Goal: Task Accomplishment & Management: Complete application form

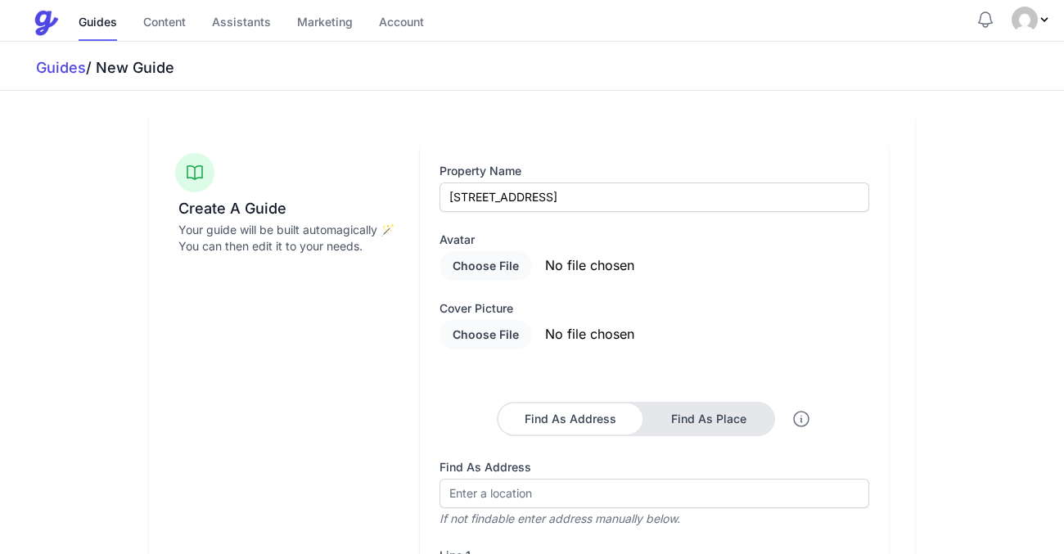
click at [488, 266] on input "file" at bounding box center [578, 265] width 278 height 29
click at [462, 256] on input "file" at bounding box center [578, 265] width 278 height 29
type input "C:\fakepath\8E0EA435-128A-430F-A27B-54E3158D6D09.JPG"
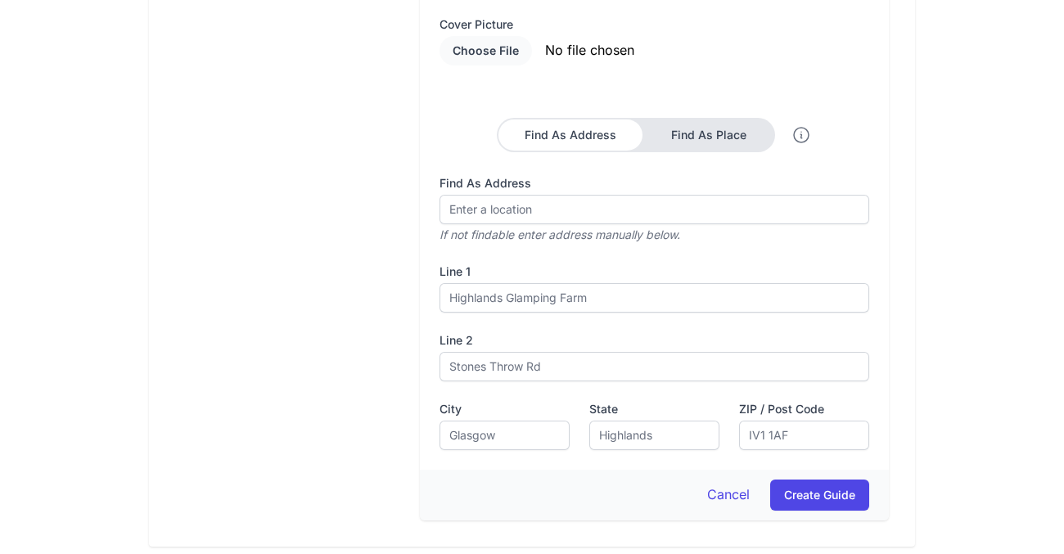
scroll to position [280, 0]
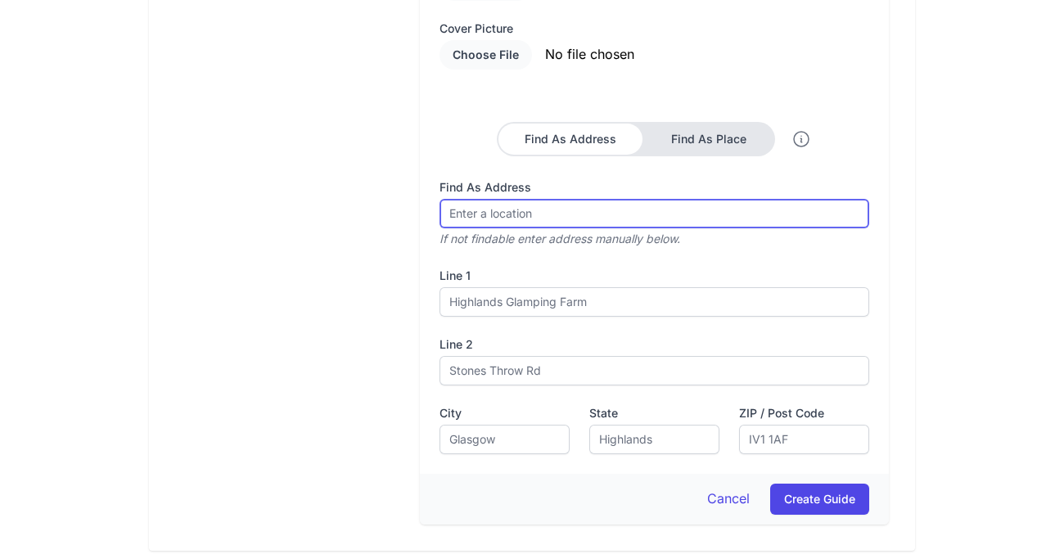
type input "§"
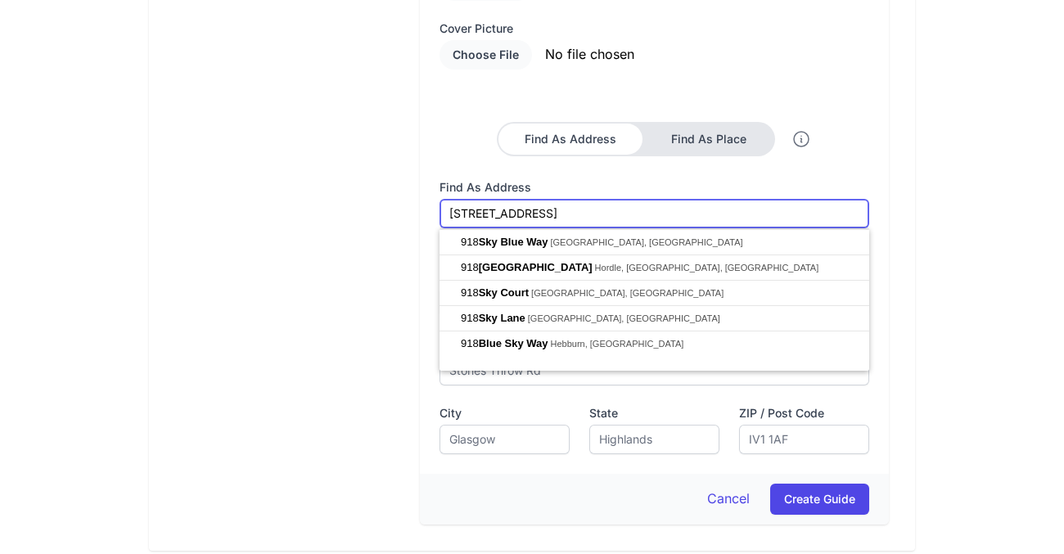
type input "[STREET_ADDRESS]"
drag, startPoint x: 548, startPoint y: 211, endPoint x: 448, endPoint y: 210, distance: 100.6
click at [448, 210] on input "[STREET_ADDRESS]" at bounding box center [654, 213] width 430 height 29
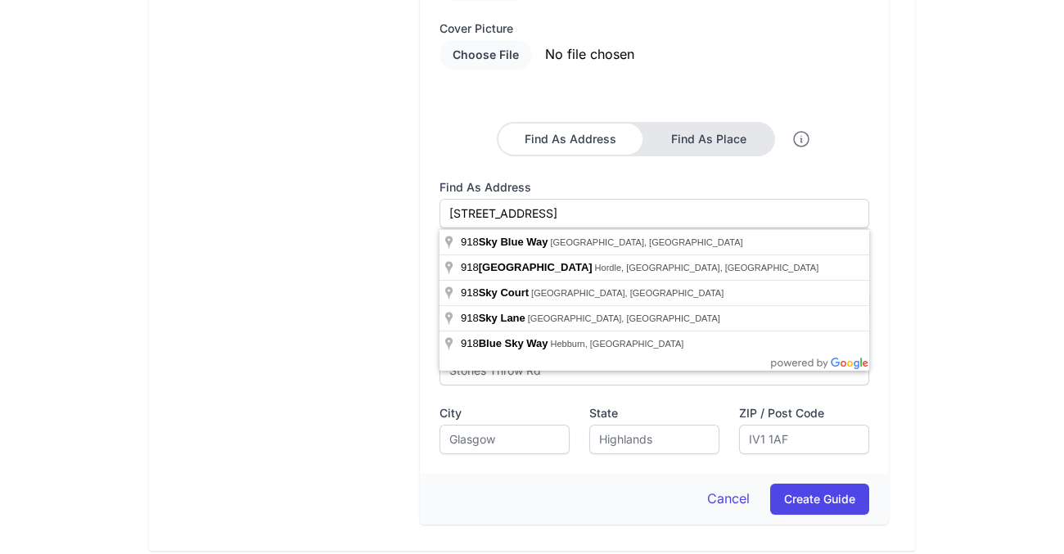
click at [385, 252] on div "Create A Guide Your guide will be built automagically 🪄 You can then edit it to…" at bounding box center [287, 193] width 225 height 661
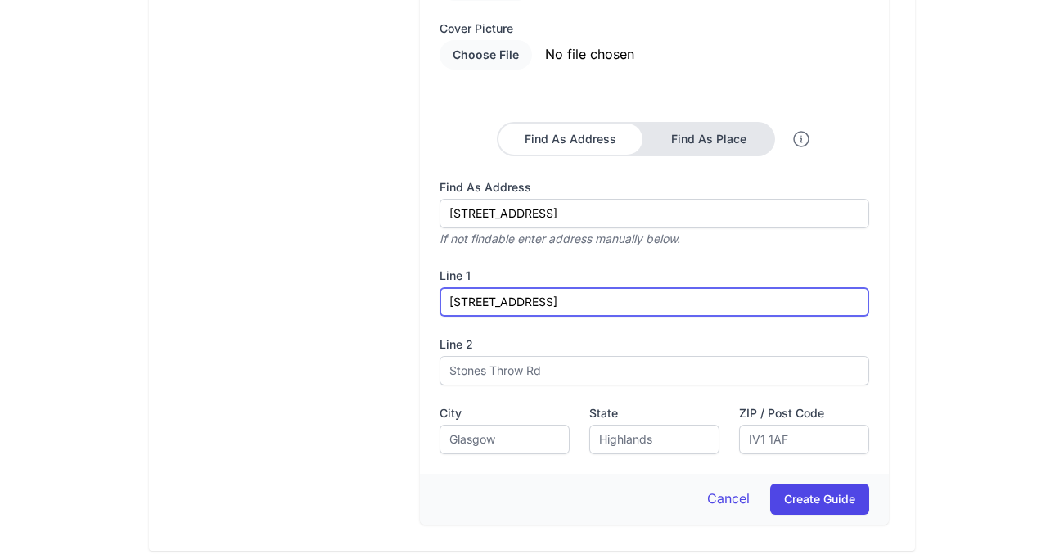
click at [519, 307] on input "[STREET_ADDRESS]" at bounding box center [654, 301] width 430 height 29
drag, startPoint x: 538, startPoint y: 304, endPoint x: 442, endPoint y: 311, distance: 96.0
click at [442, 311] on input "7 SpiWaynners" at bounding box center [654, 301] width 430 height 29
type input "7"
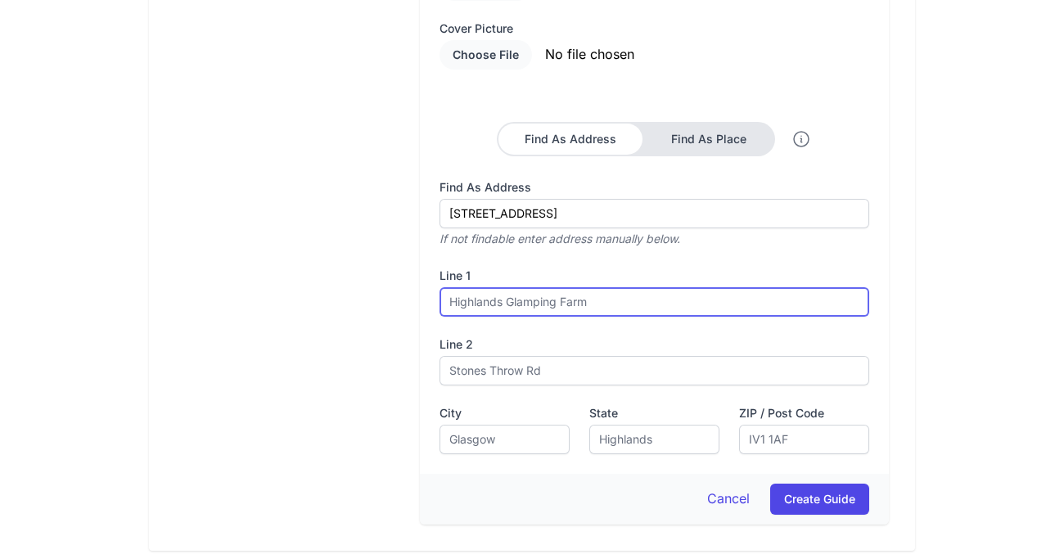
paste input "[STREET_ADDRESS]"
type input "[STREET_ADDRESS]"
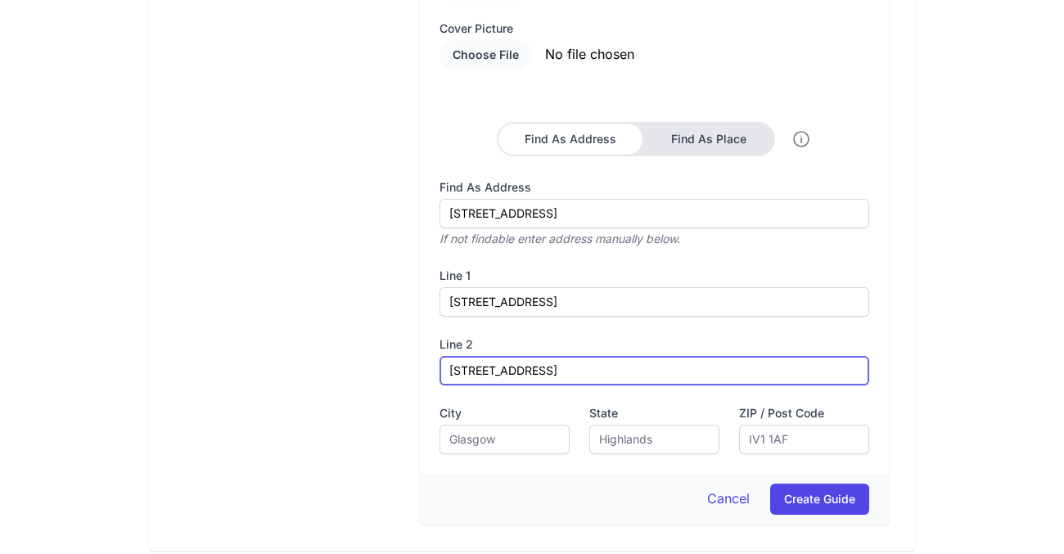
type input "[STREET_ADDRESS]"
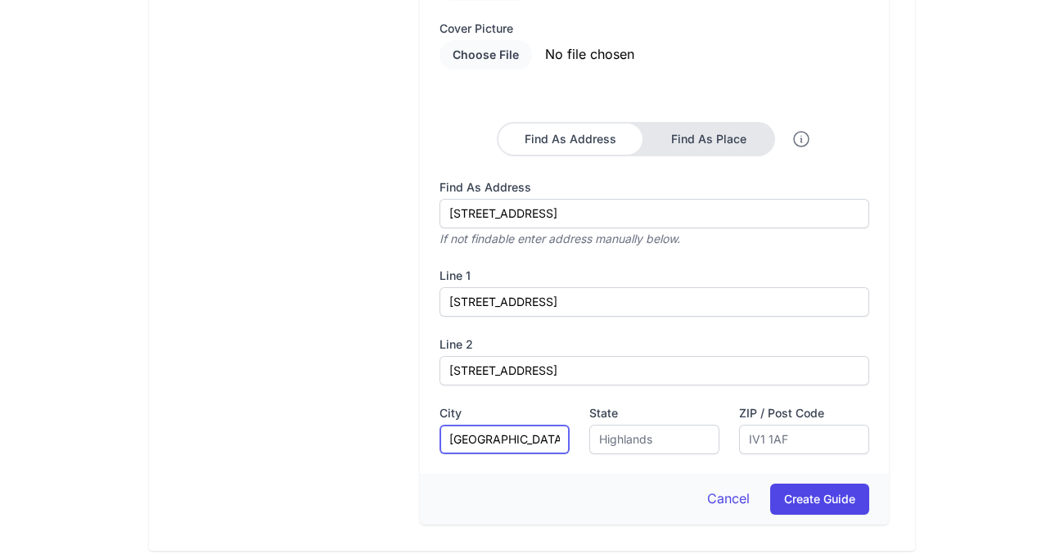
type input "[GEOGRAPHIC_DATA]"
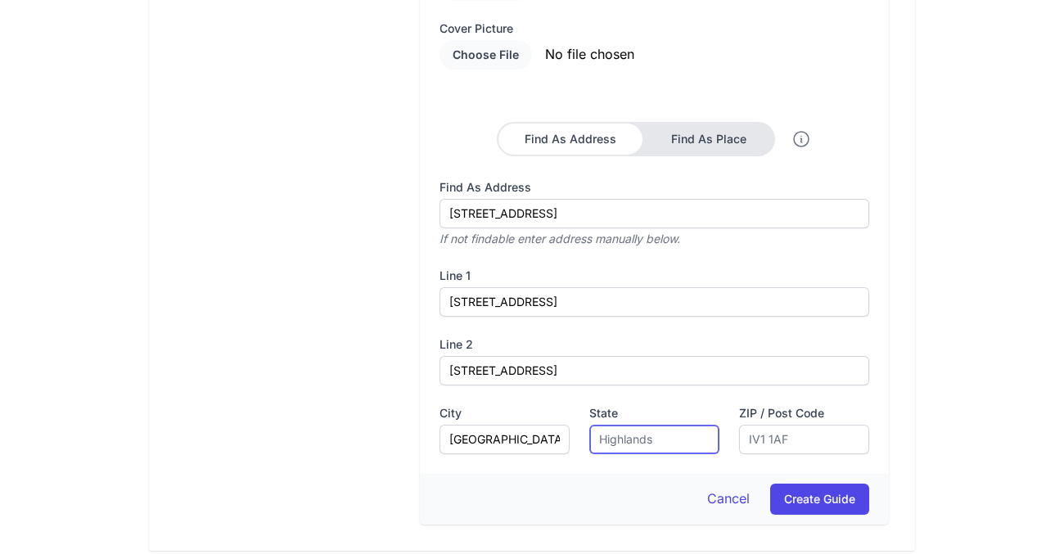
type input "g"
type input "\"
type input "[GEOGRAPHIC_DATA]"
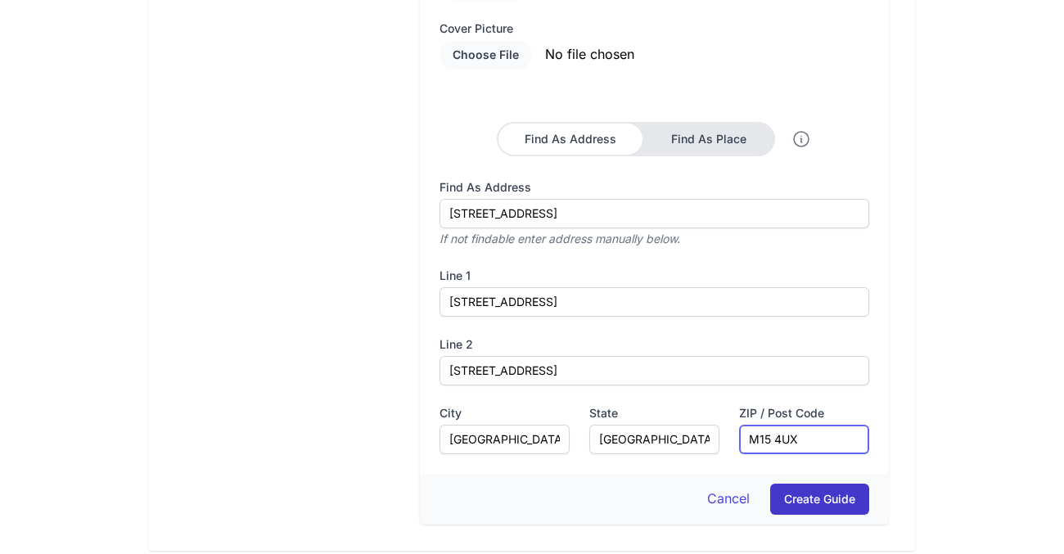
type input "M15 4UX"
click at [831, 497] on button "Create Guide" at bounding box center [819, 499] width 99 height 31
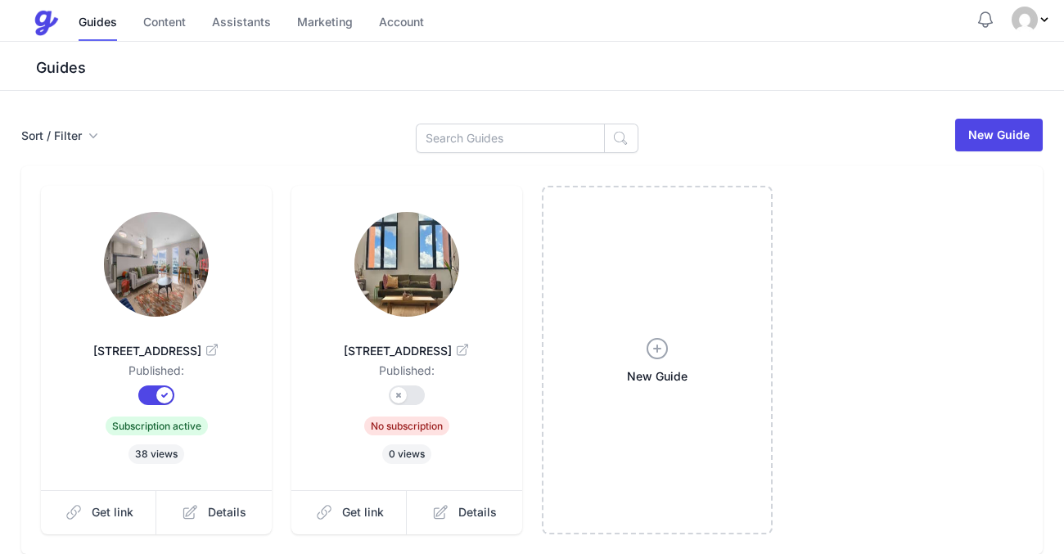
click at [425, 247] on img at bounding box center [406, 264] width 105 height 105
click at [461, 510] on span "Details" at bounding box center [477, 512] width 38 height 16
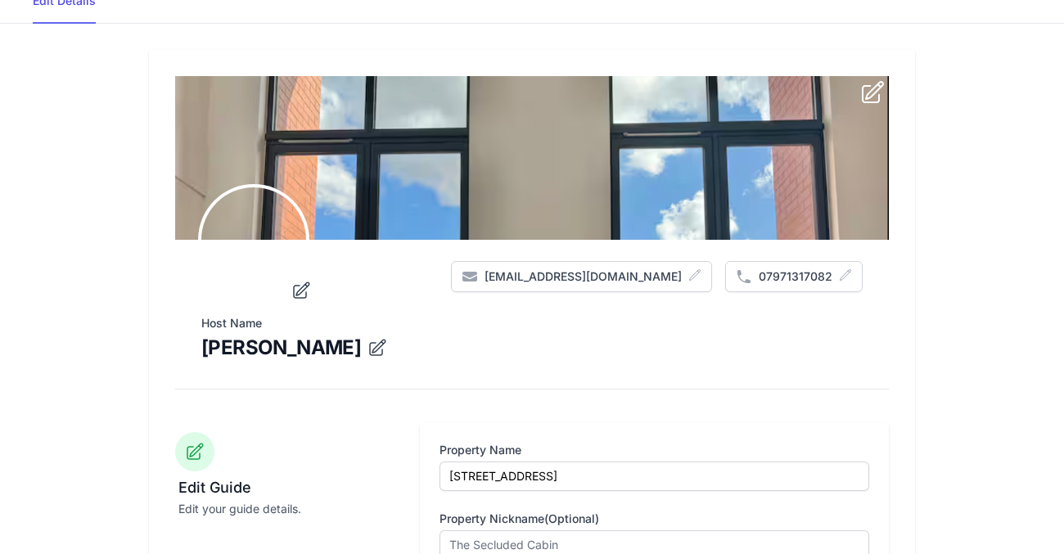
scroll to position [106, 0]
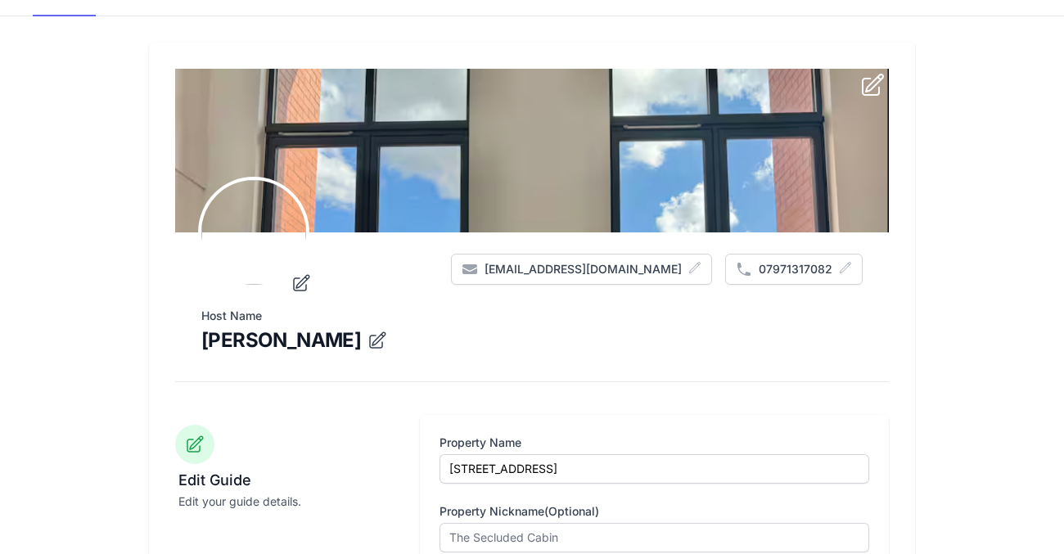
click at [300, 288] on icon at bounding box center [301, 283] width 20 height 20
click at [0, 0] on input "file" at bounding box center [0, 0] width 0 height 0
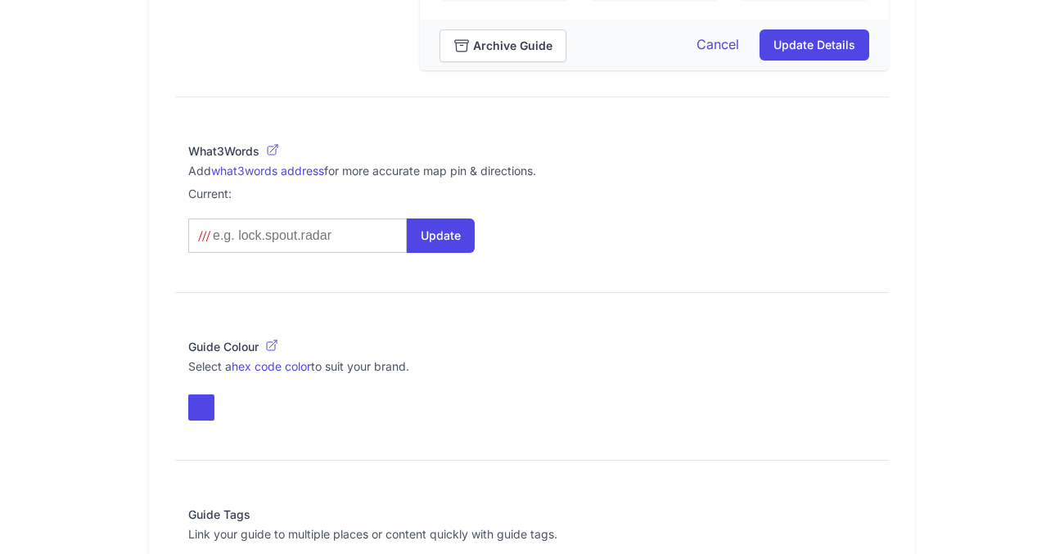
scroll to position [1076, 0]
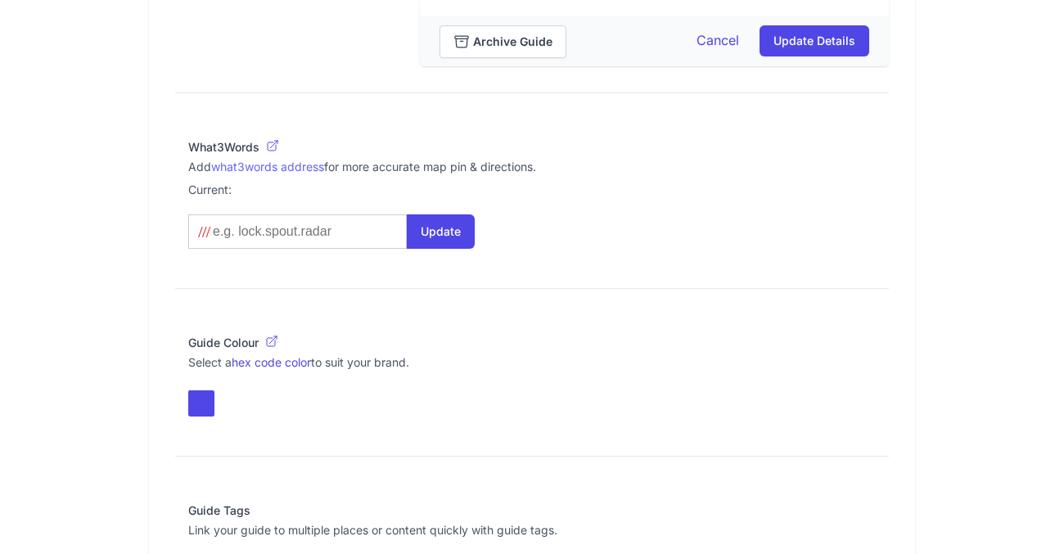
click at [259, 166] on link "what3words address" at bounding box center [267, 167] width 113 height 14
click at [304, 227] on input at bounding box center [294, 231] width 167 height 16
type input "e"
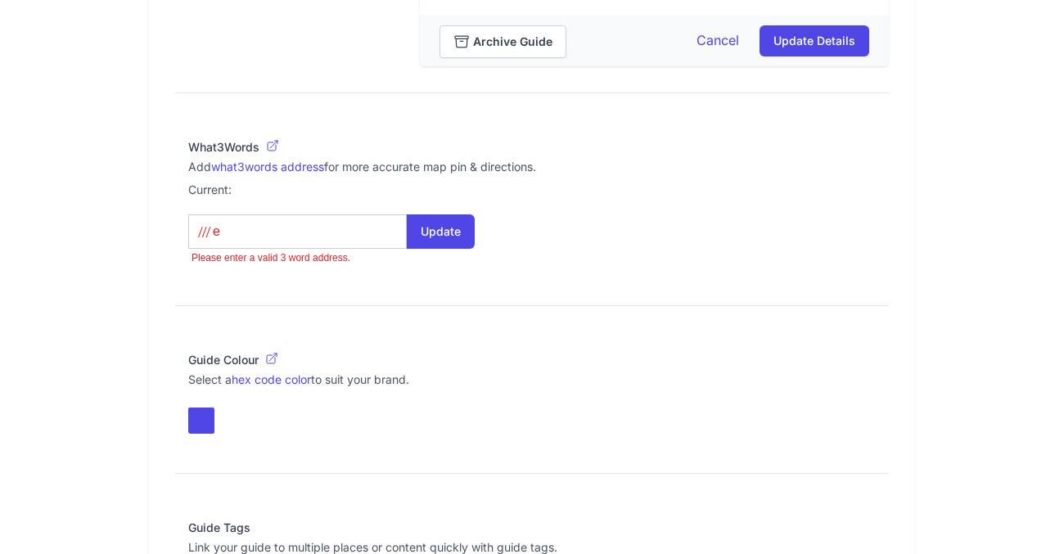
type what3words-autosuggest "e"
type input "en"
type what3words-autosuggest "en"
type input "ene"
type what3words-autosuggest "ene"
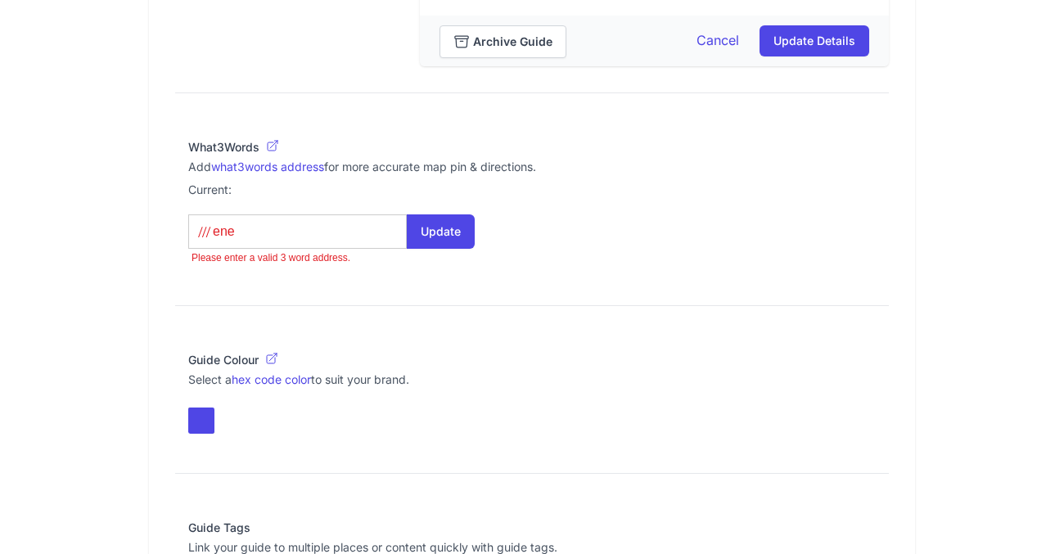
type input "ener"
type what3words-autosuggest "ener"
type input "enery"
type what3words-autosuggest "enery"
type input "ener"
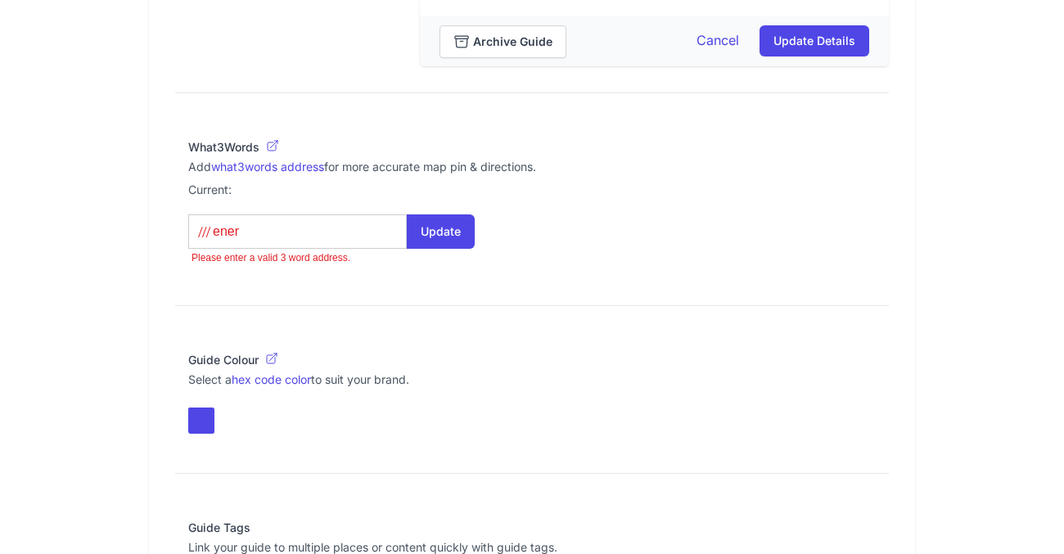
type what3words-autosuggest "ener"
type input "energ"
type what3words-autosuggest "energ"
type input "energy"
type what3words-autosuggest "energy"
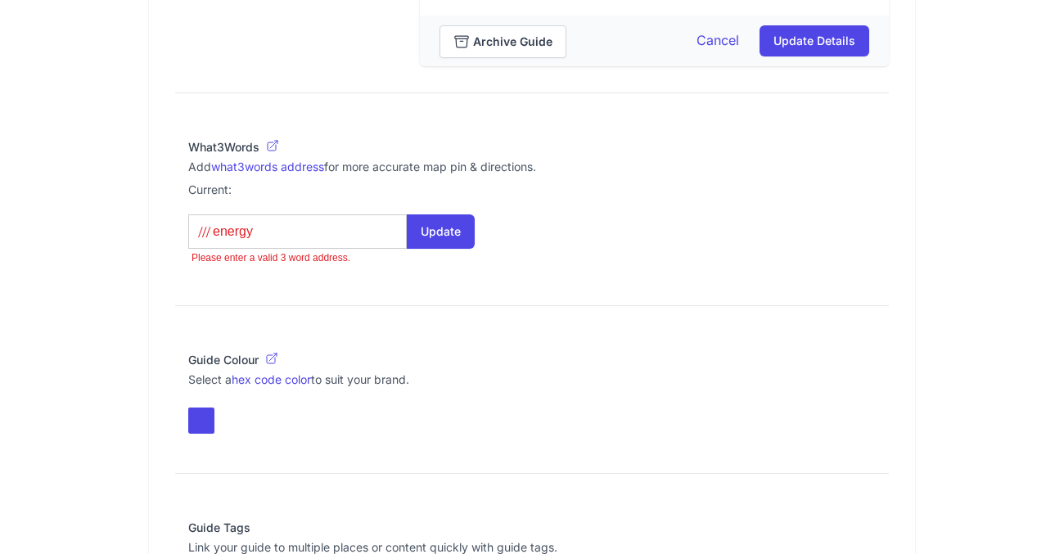
type input "energy."
type what3words-autosuggest "energy."
type input "energy.p"
type what3words-autosuggest "energy.p"
type input "[DOMAIN_NAME]"
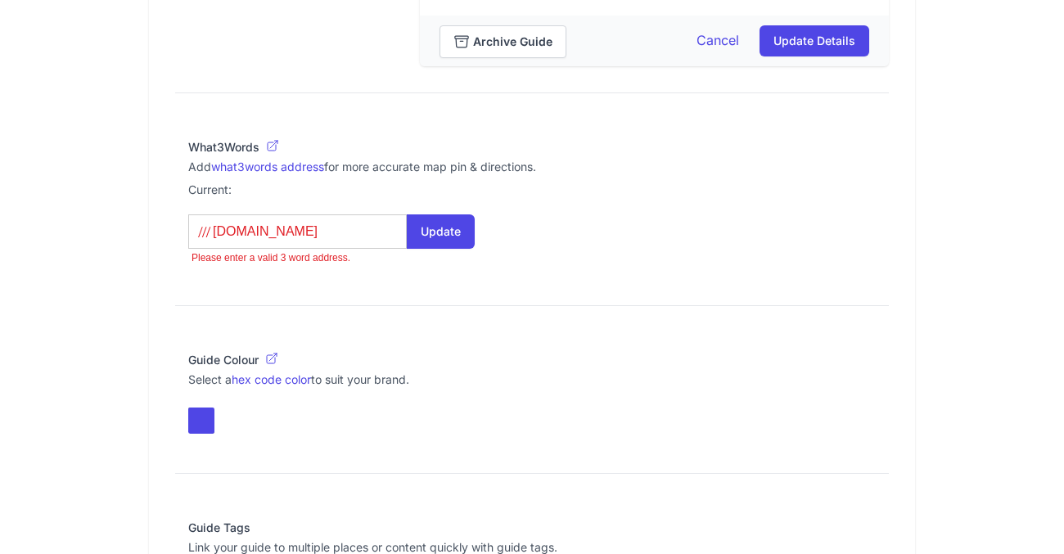
type what3words-autosuggest "[DOMAIN_NAME]"
type input "[DOMAIN_NAME]"
type what3words-autosuggest "[DOMAIN_NAME]"
type input "energy.prop"
type what3words-autosuggest "energy.prop"
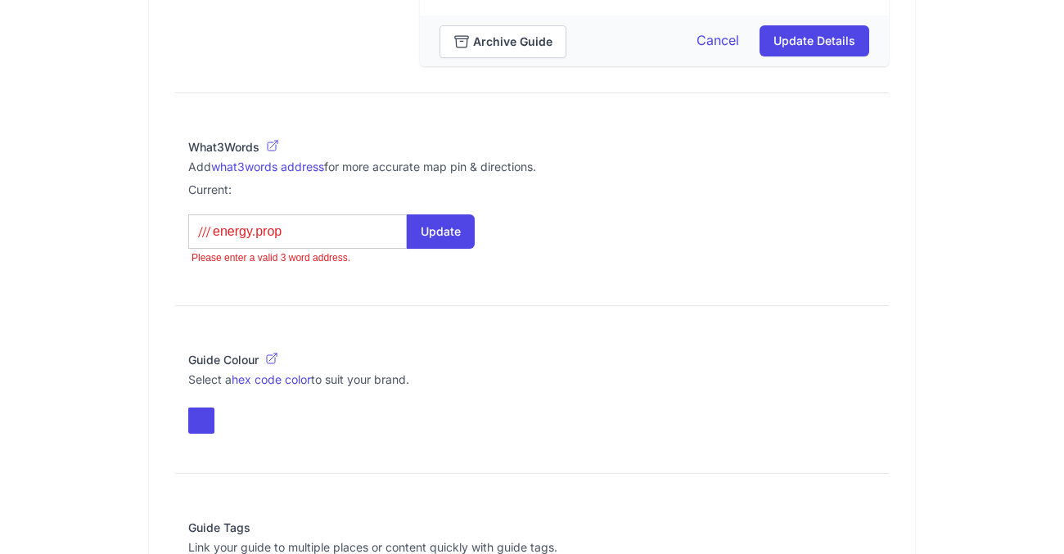
type input "energy.props"
type what3words-autosuggest "energy.props"
type input "energy.props."
type what3words-autosuggest "energy.props."
type input "energy.props.f"
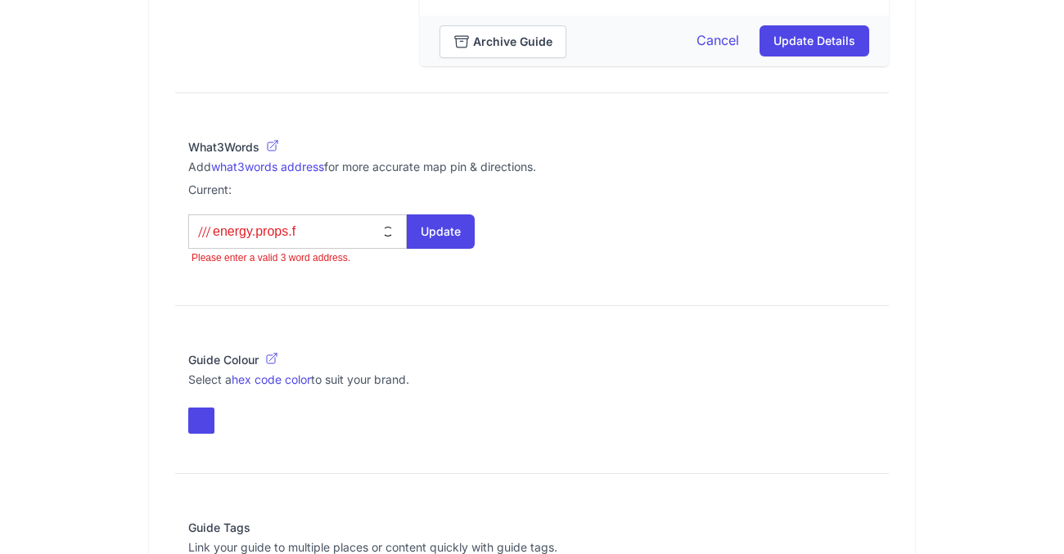
type what3words-autosuggest "energy.props.f"
type input "[DOMAIN_NAME]"
type what3words-autosuggest "[DOMAIN_NAME]"
type input "energy.props.fin"
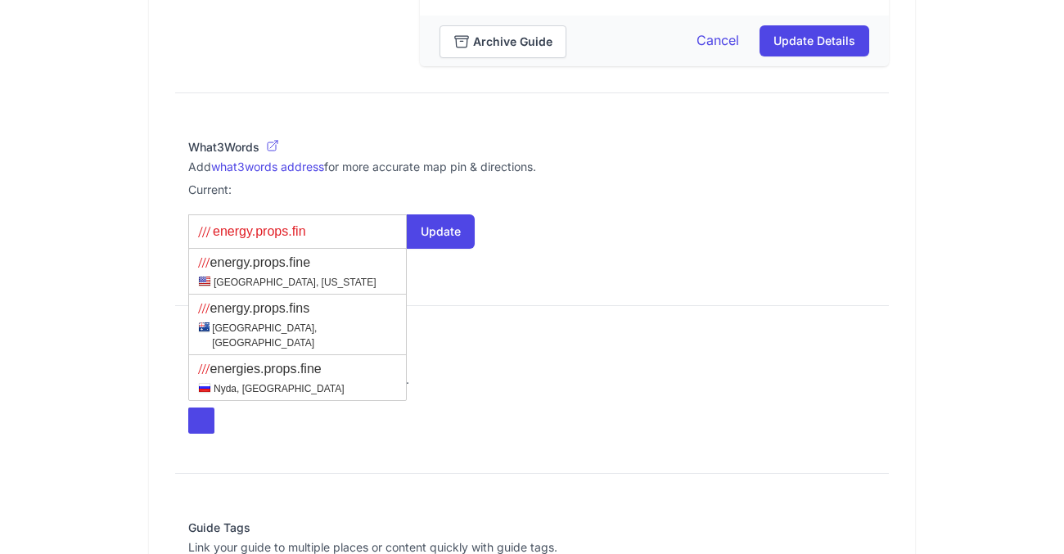
type what3words-autosuggest "energy.props.fin"
type input "energy.props.fina"
type what3words-autosuggest "energy.props.fina"
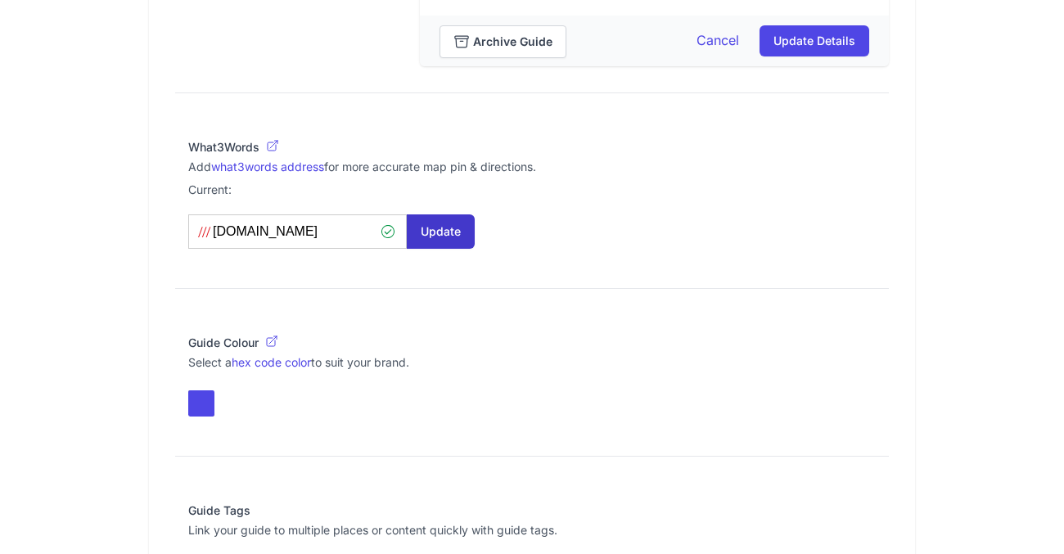
type input "[DOMAIN_NAME]"
click at [451, 236] on button "Update" at bounding box center [441, 231] width 68 height 34
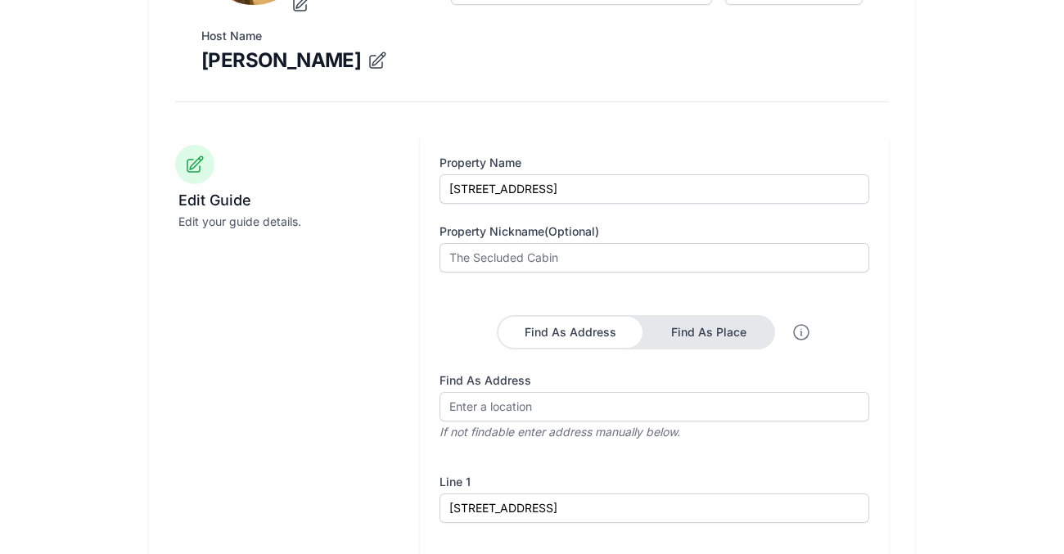
scroll to position [379, 0]
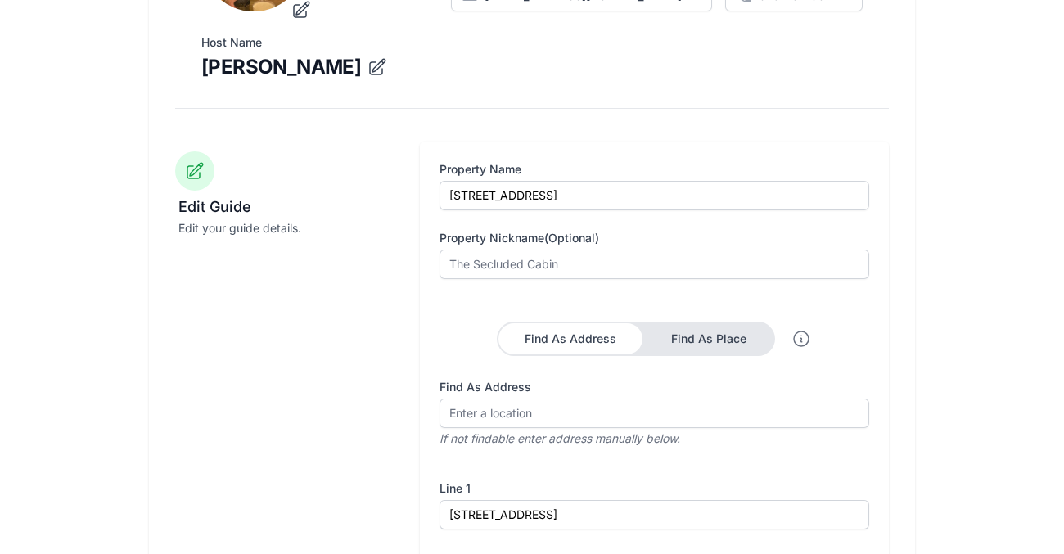
click at [191, 178] on icon at bounding box center [195, 171] width 16 height 16
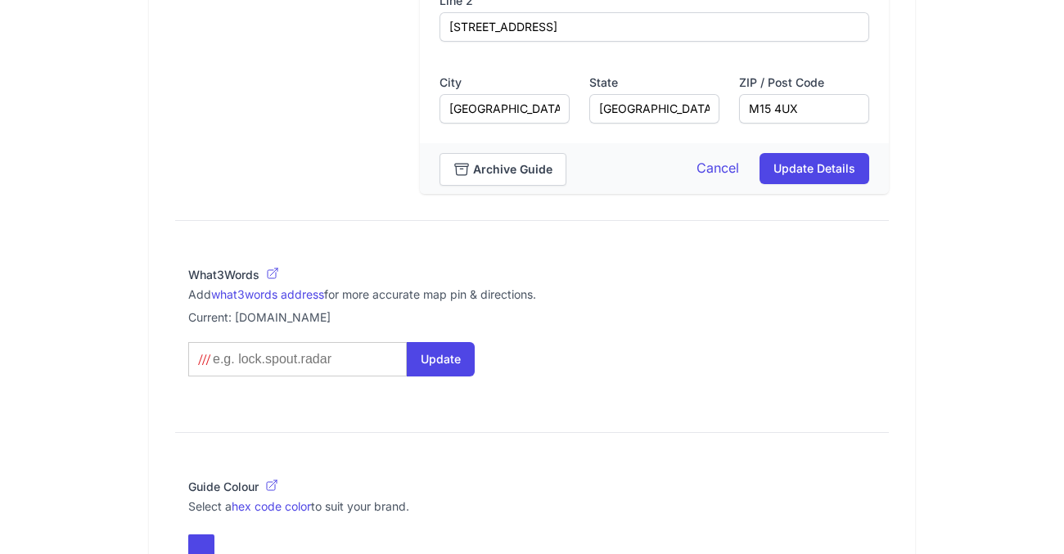
scroll to position [950, 0]
click at [855, 177] on button "Update Details" at bounding box center [814, 166] width 110 height 31
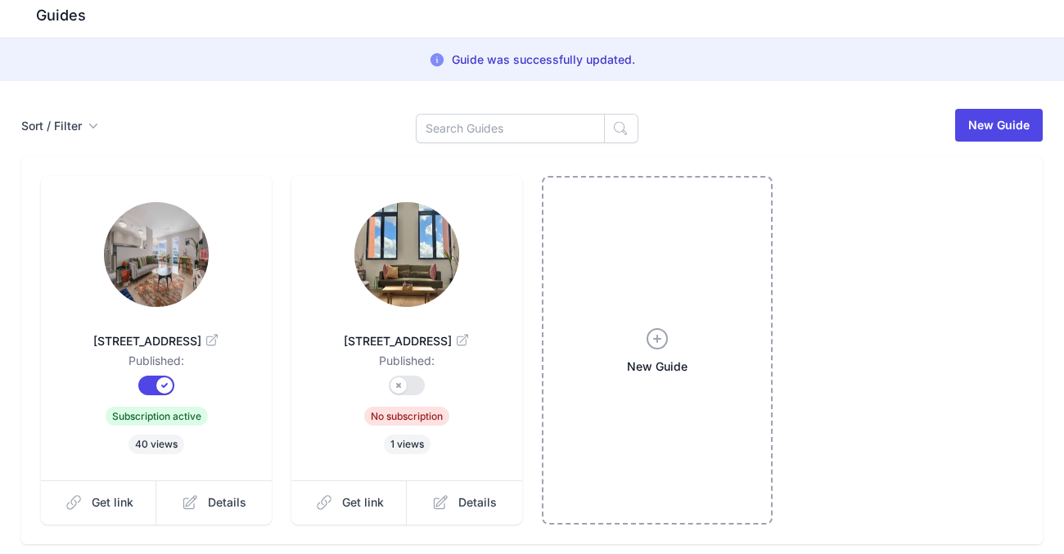
scroll to position [52, 0]
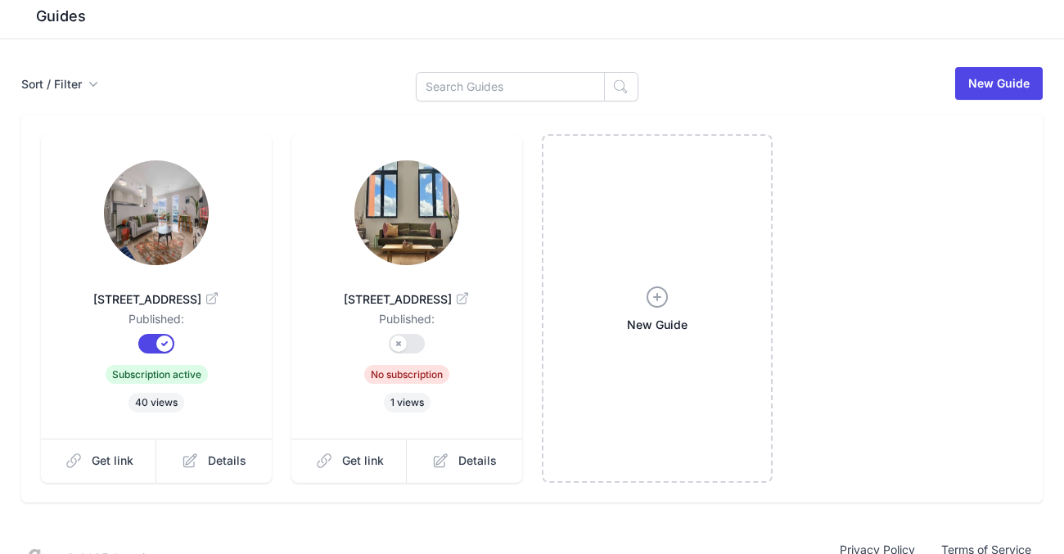
click at [154, 232] on img at bounding box center [156, 212] width 105 height 105
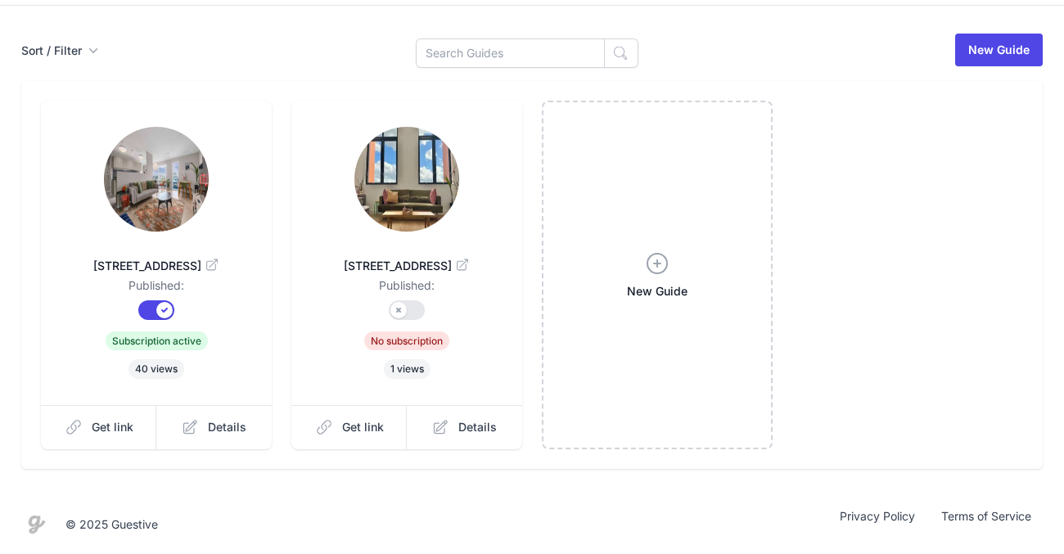
scroll to position [85, 0]
click at [461, 426] on span "Details" at bounding box center [477, 427] width 38 height 16
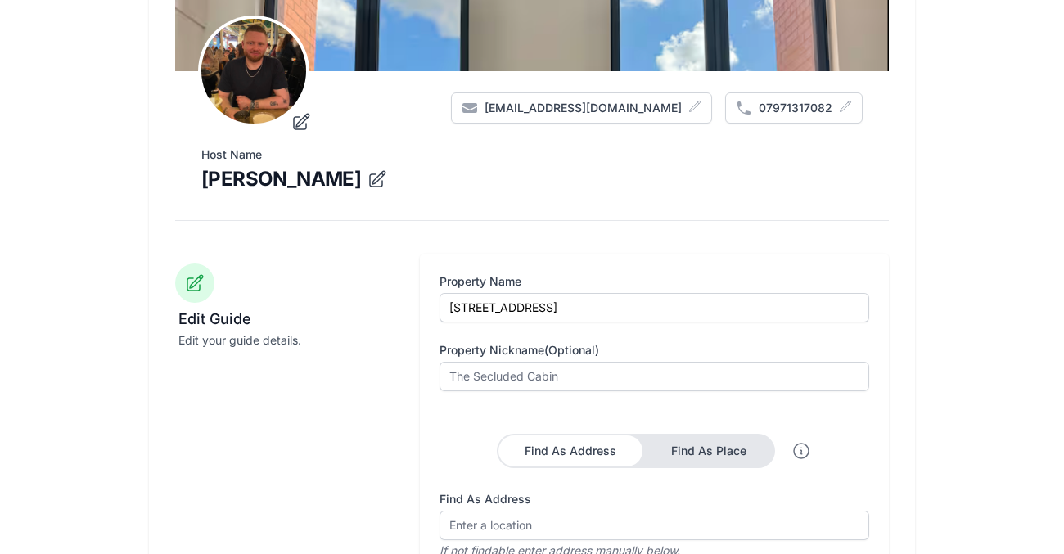
scroll to position [267, 0]
click at [196, 317] on h3 "Edit Guide" at bounding box center [287, 319] width 218 height 20
click at [201, 277] on icon at bounding box center [195, 283] width 20 height 20
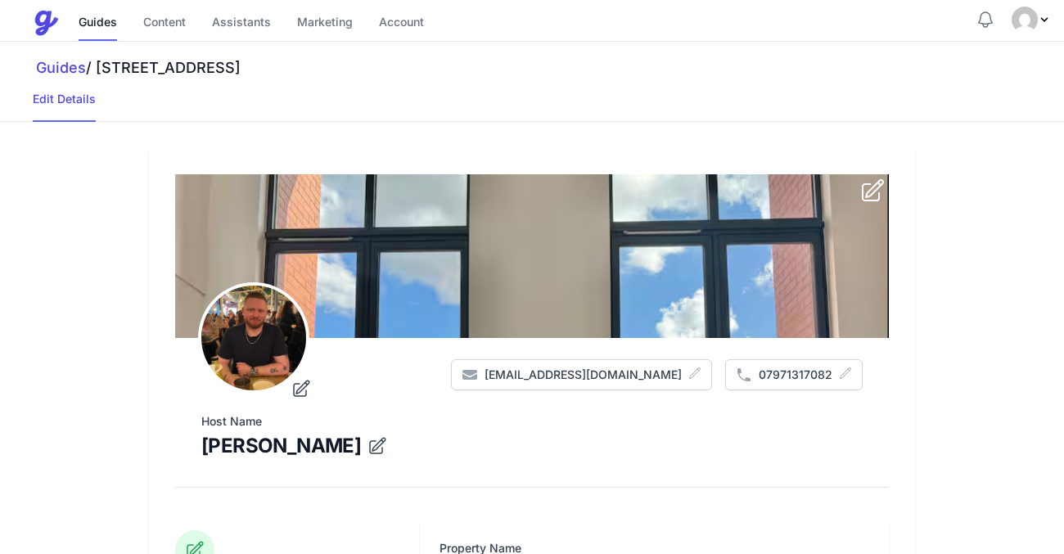
scroll to position [0, 0]
click at [161, 16] on link "Content" at bounding box center [164, 23] width 43 height 35
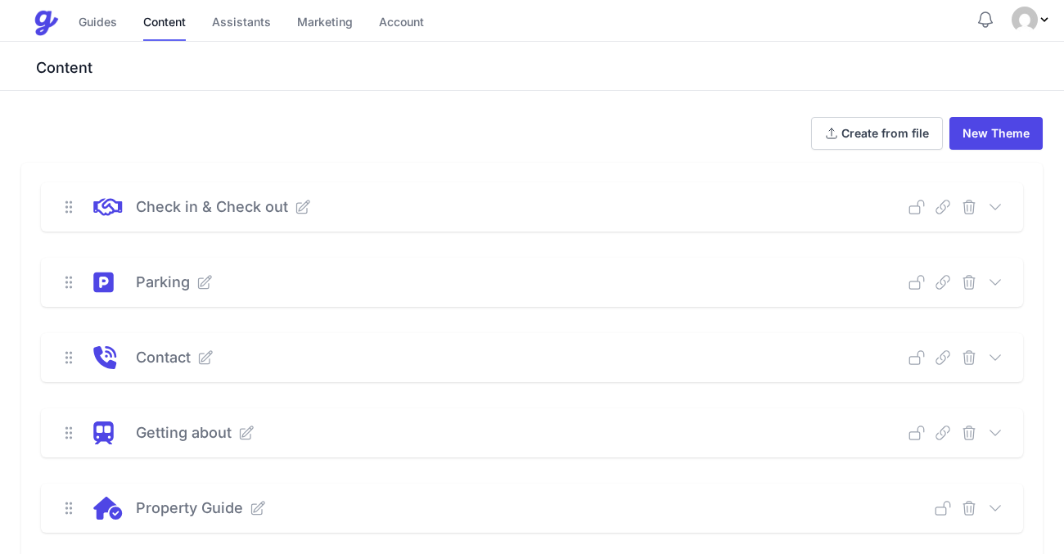
click at [65, 208] on icon at bounding box center [69, 207] width 16 height 16
click at [996, 208] on icon at bounding box center [995, 206] width 11 height 5
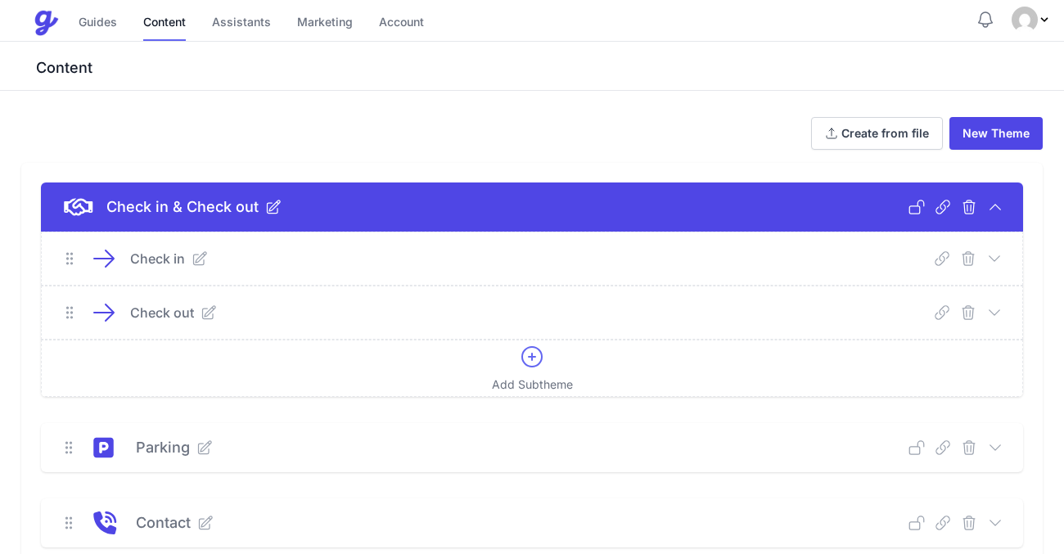
click at [996, 208] on icon at bounding box center [995, 207] width 16 height 16
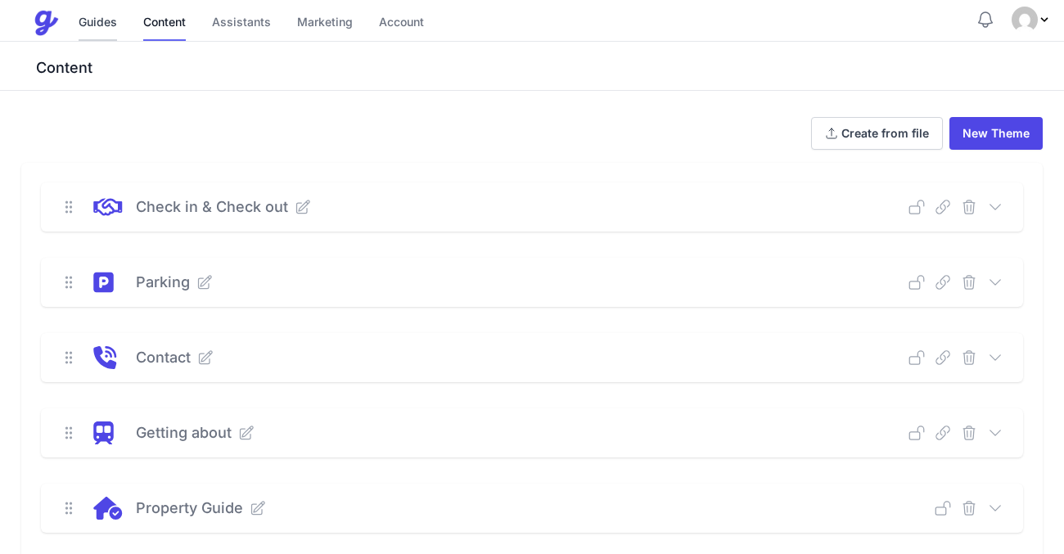
click at [97, 25] on link "Guides" at bounding box center [98, 23] width 38 height 35
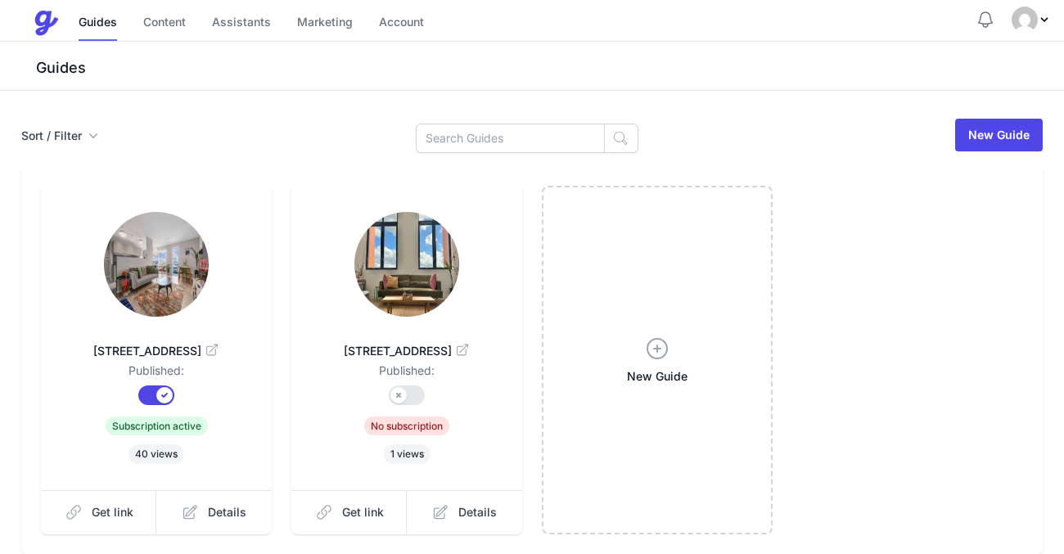
click at [402, 290] on img at bounding box center [406, 264] width 105 height 105
click at [402, 396] on button "Published?" at bounding box center [407, 395] width 36 height 20
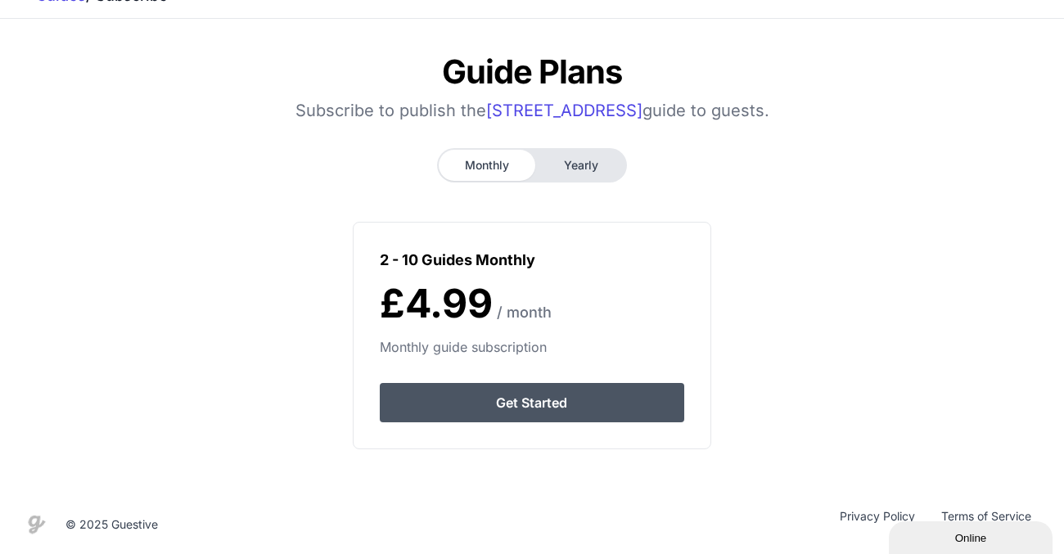
scroll to position [72, 0]
click at [584, 406] on link "Get Started" at bounding box center [532, 402] width 304 height 39
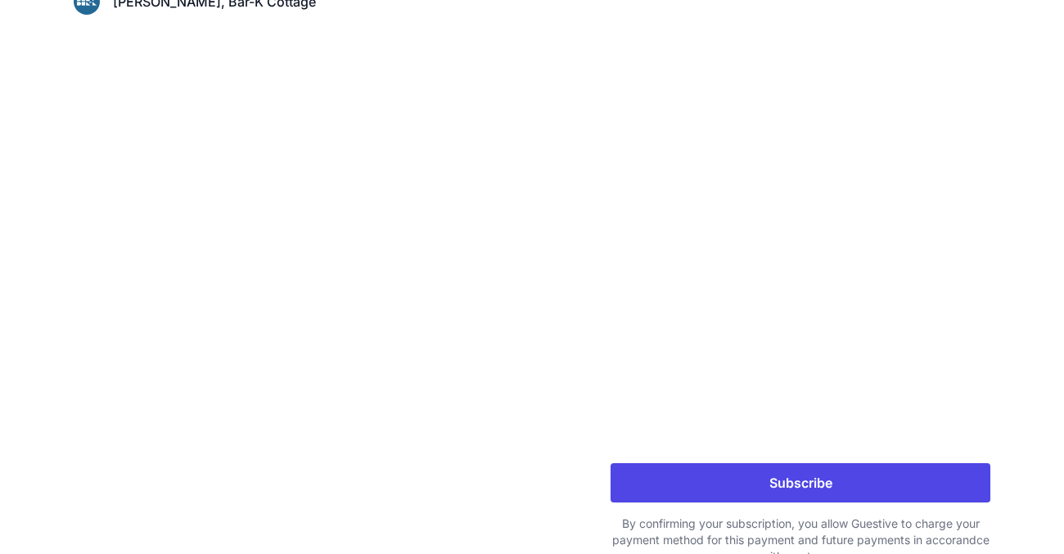
scroll to position [371, 0]
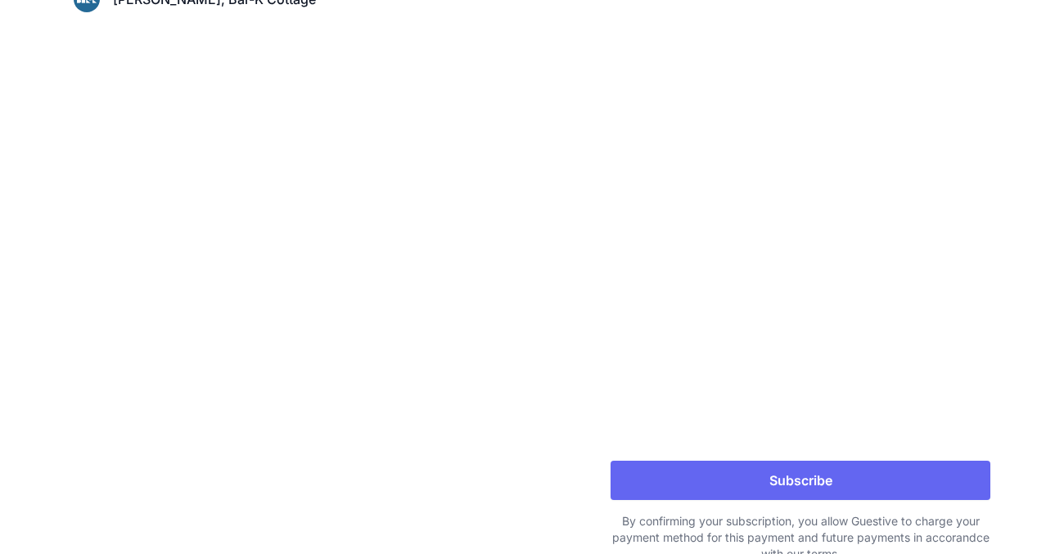
click at [659, 472] on button "Subscribe" at bounding box center [800, 480] width 380 height 39
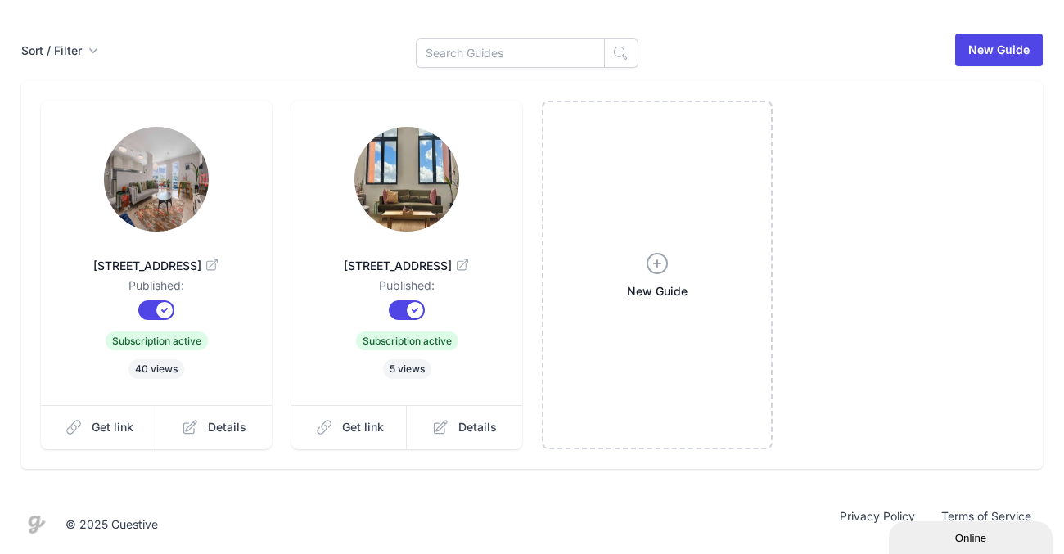
scroll to position [85, 0]
